Goal: Task Accomplishment & Management: Manage account settings

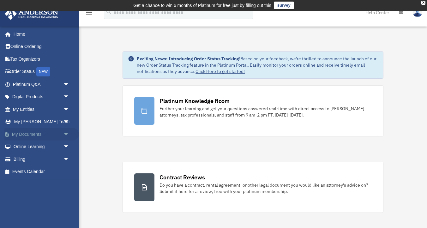
click at [66, 134] on span "arrow_drop_down" at bounding box center [69, 134] width 13 height 13
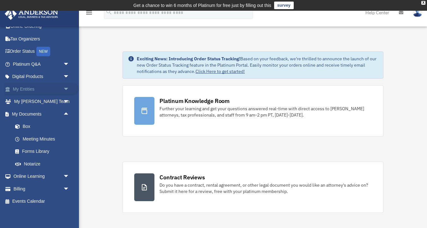
scroll to position [22, 0]
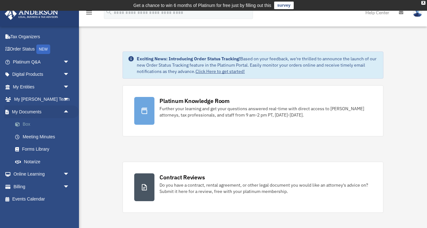
click at [29, 125] on link "Box" at bounding box center [44, 124] width 70 height 13
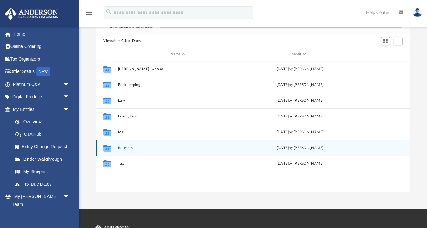
scroll to position [62, 0]
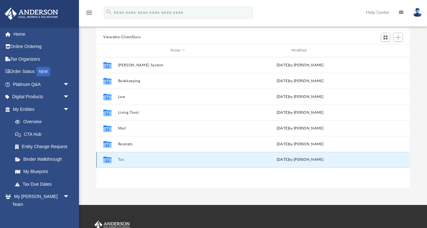
click at [122, 160] on button "Tax" at bounding box center [178, 160] width 120 height 4
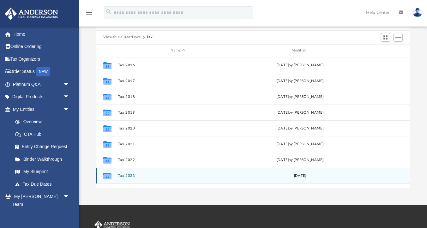
scroll to position [43, 0]
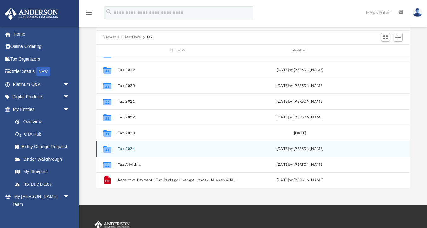
click at [127, 151] on div "Collaborated Folder Tax 2024 [DATE] by [PERSON_NAME]" at bounding box center [252, 149] width 313 height 16
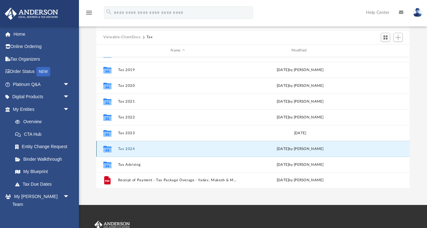
click at [127, 149] on button "Tax 2024" at bounding box center [178, 149] width 120 height 4
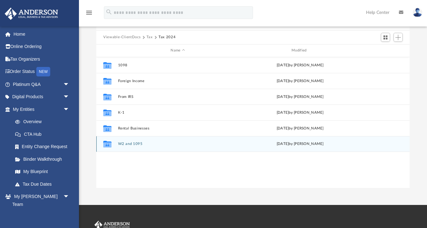
scroll to position [0, 0]
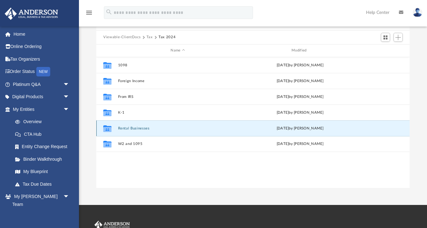
click at [132, 129] on button "Rental Businesses" at bounding box center [178, 128] width 120 height 4
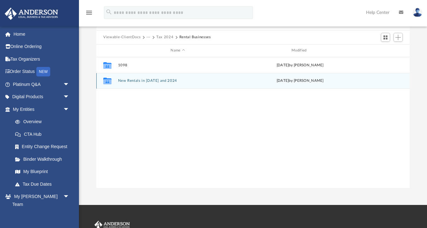
click at [139, 82] on button "New Rentals in [DATE] and 2024" at bounding box center [178, 81] width 120 height 4
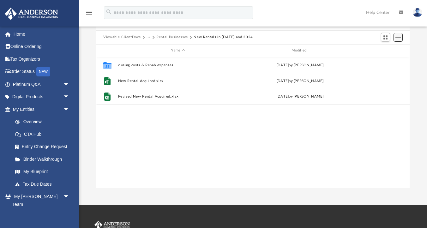
click at [397, 37] on span "Add" at bounding box center [397, 37] width 5 height 5
click at [387, 51] on li "Upload" at bounding box center [389, 49] width 20 height 7
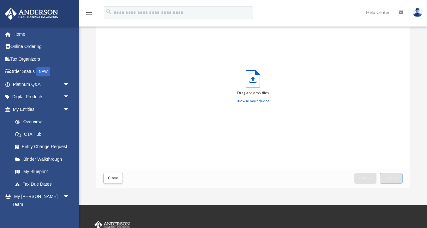
scroll to position [160, 313]
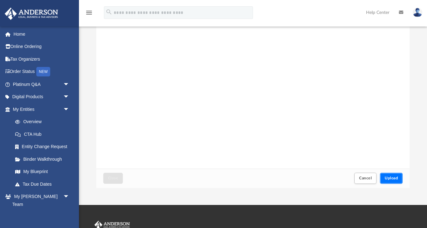
click at [394, 179] on span "Upload" at bounding box center [391, 178] width 13 height 4
click at [117, 178] on span "Close" at bounding box center [113, 178] width 10 height 4
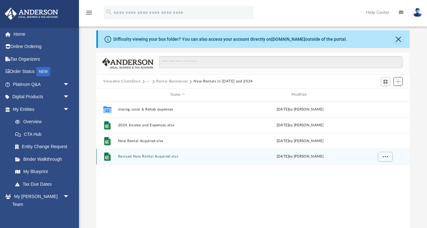
scroll to position [0, 0]
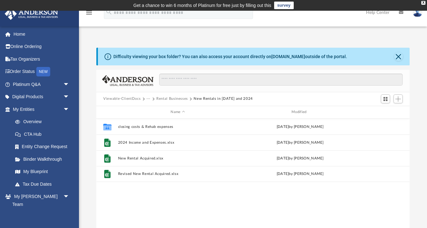
click at [175, 99] on button "Rental Businesses" at bounding box center [172, 99] width 32 height 6
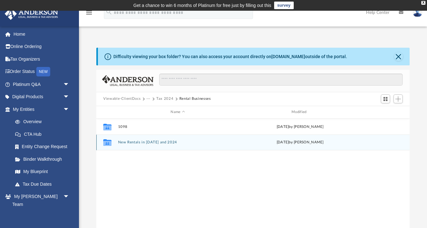
click at [154, 143] on button "New Rentals in [DATE] and 2024" at bounding box center [178, 142] width 120 height 4
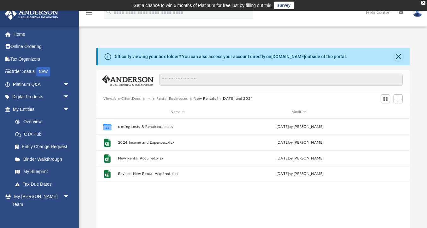
click at [176, 99] on button "Rental Businesses" at bounding box center [172, 99] width 32 height 6
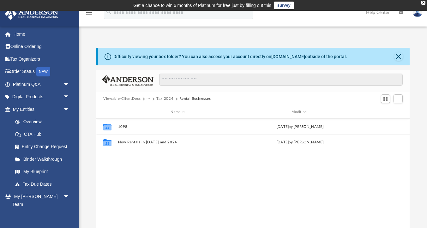
click at [168, 100] on button "Tax 2024" at bounding box center [164, 99] width 17 height 6
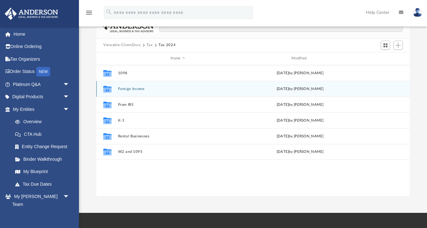
scroll to position [72, 0]
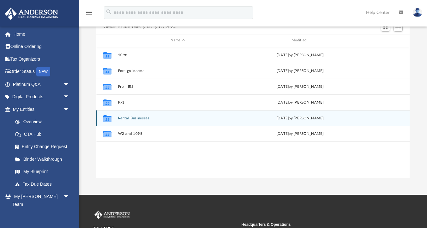
click at [142, 118] on button "Rental Businesses" at bounding box center [178, 118] width 120 height 4
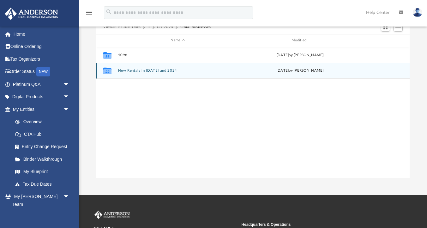
click at [138, 71] on button "New Rentals in [DATE] and 2024" at bounding box center [178, 71] width 120 height 4
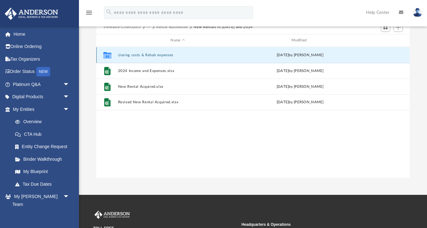
click at [161, 55] on button "closing costs & Rehab expenses" at bounding box center [178, 55] width 120 height 4
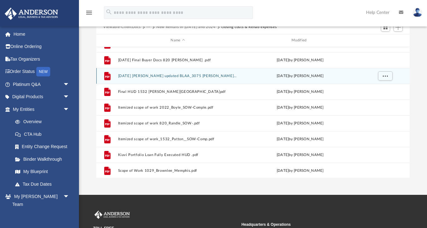
scroll to position [58, 0]
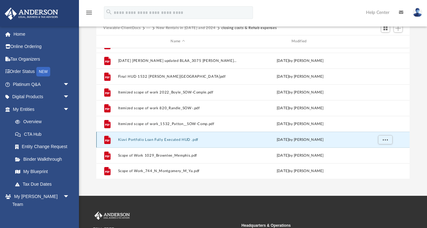
click at [160, 139] on button "Kiavi Portfolio Loan Fully Executed HUD .pdf" at bounding box center [178, 140] width 120 height 4
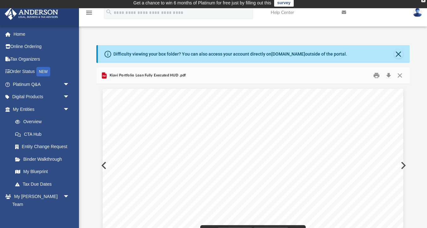
scroll to position [0, 0]
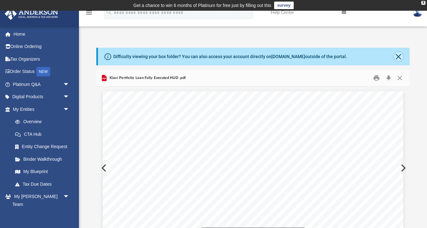
click at [401, 57] on button "Close" at bounding box center [398, 56] width 9 height 9
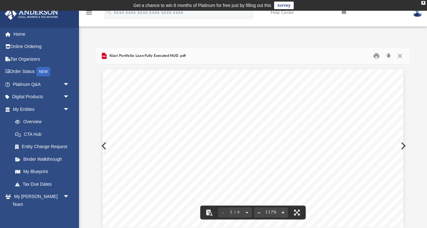
click at [397, 53] on button "Close" at bounding box center [399, 56] width 11 height 10
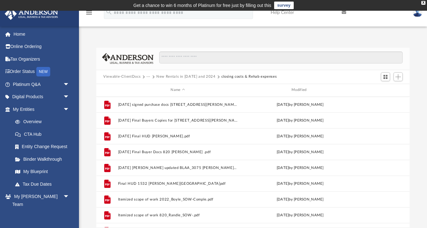
click at [171, 77] on button "New Rentals in [DATE] and 2024" at bounding box center [185, 77] width 59 height 6
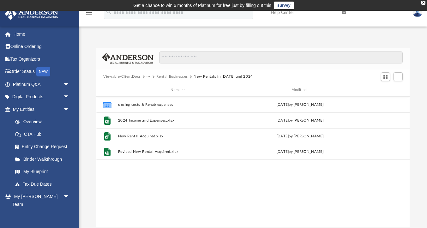
click at [159, 76] on button "Rental Businesses" at bounding box center [172, 77] width 32 height 6
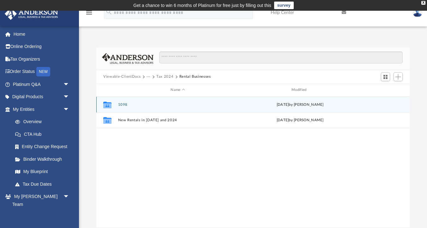
click at [124, 105] on button "1098" at bounding box center [178, 105] width 120 height 4
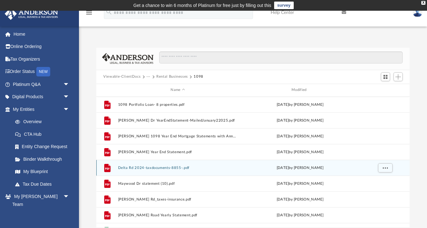
click at [176, 168] on button "Delta Rd 2024-taxdocuments-8855-.pdf" at bounding box center [178, 168] width 120 height 4
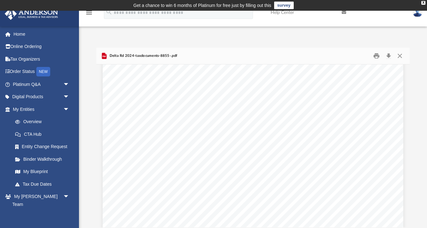
scroll to position [121, 0]
click at [399, 54] on button "Close" at bounding box center [399, 56] width 11 height 10
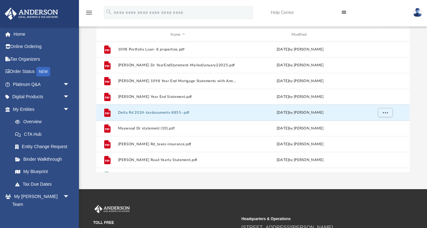
scroll to position [0, 0]
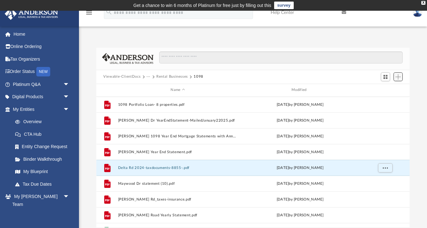
click at [400, 78] on span "Add" at bounding box center [397, 76] width 5 height 5
click at [391, 90] on li "Upload" at bounding box center [389, 89] width 20 height 7
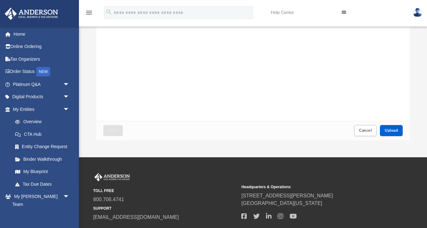
scroll to position [129, 0]
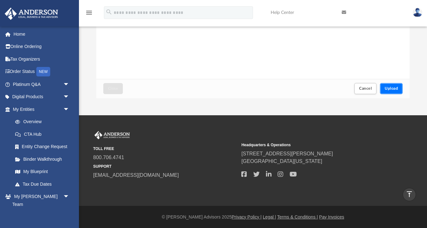
click at [396, 88] on span "Upload" at bounding box center [391, 89] width 13 height 4
click at [116, 92] on button "Close" at bounding box center [113, 88] width 20 height 11
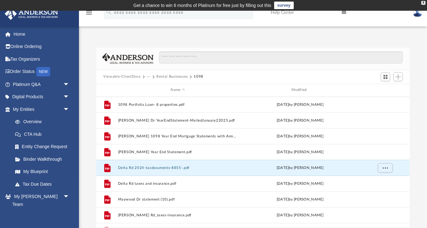
click at [416, 16] on img at bounding box center [417, 12] width 9 height 9
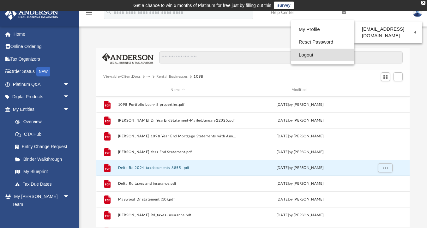
click at [308, 55] on link "Logout" at bounding box center [322, 55] width 63 height 13
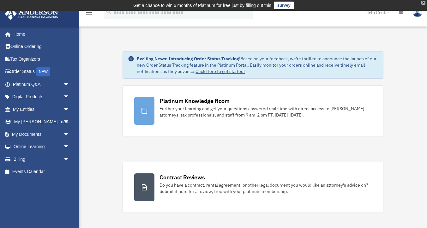
click at [423, 4] on div "X" at bounding box center [423, 3] width 4 height 4
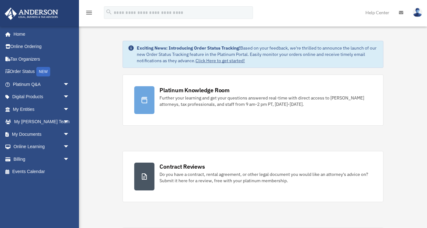
click at [418, 12] on img at bounding box center [417, 12] width 9 height 9
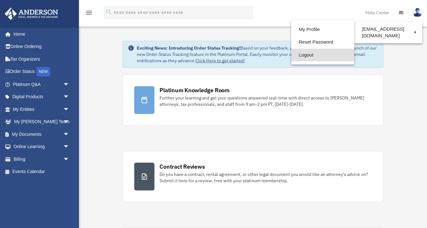
click at [308, 55] on link "Logout" at bounding box center [322, 55] width 63 height 13
